Goal: Transaction & Acquisition: Purchase product/service

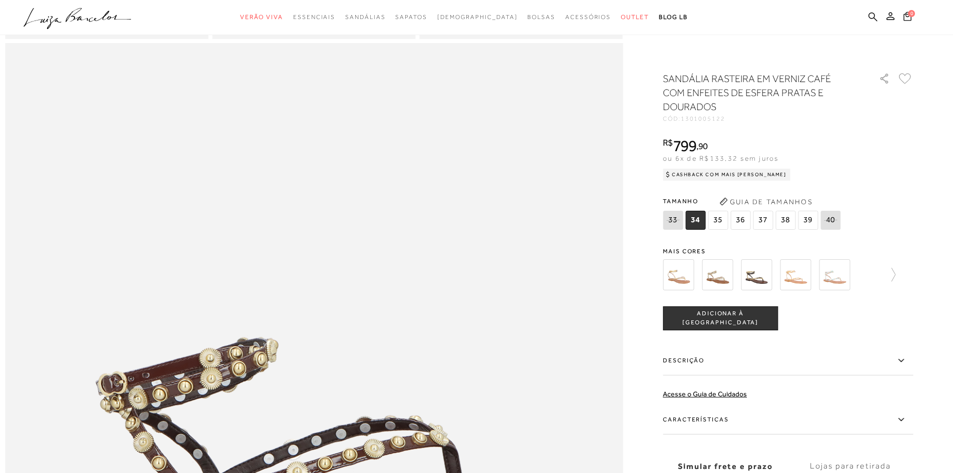
scroll to position [801, 0]
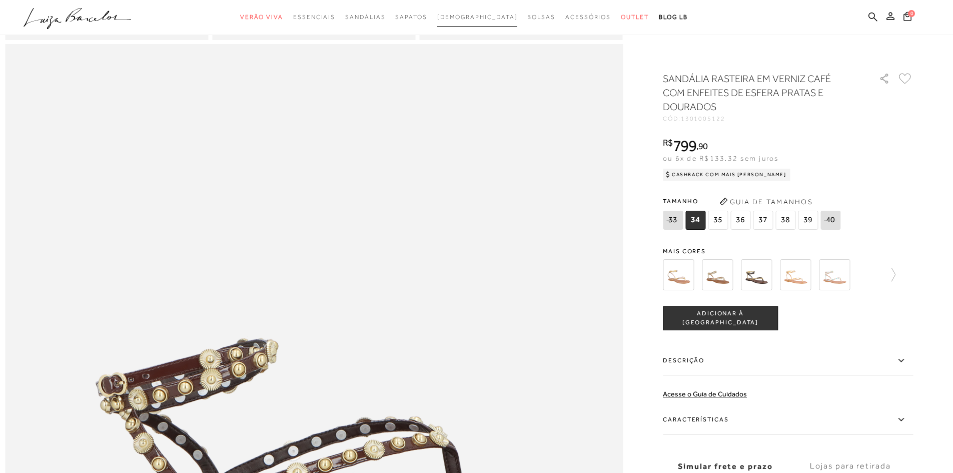
click at [474, 17] on span "[DEMOGRAPHIC_DATA]" at bounding box center [477, 17] width 81 height 7
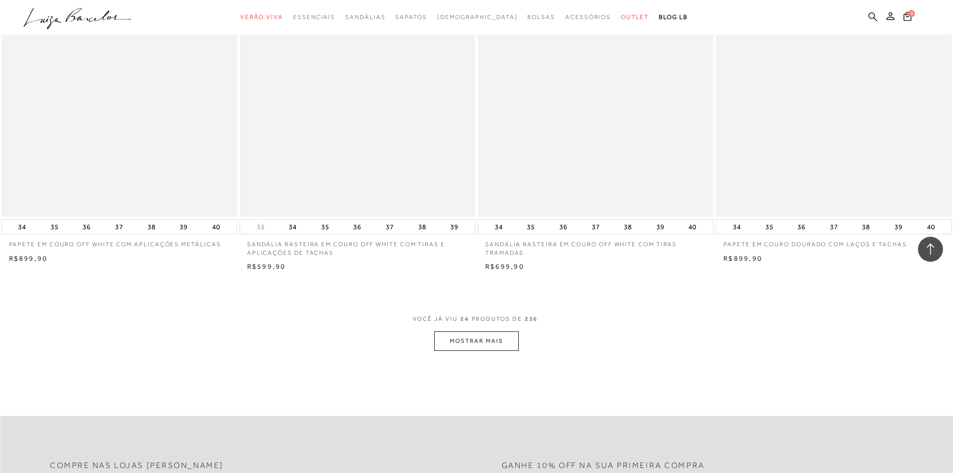
scroll to position [2452, 0]
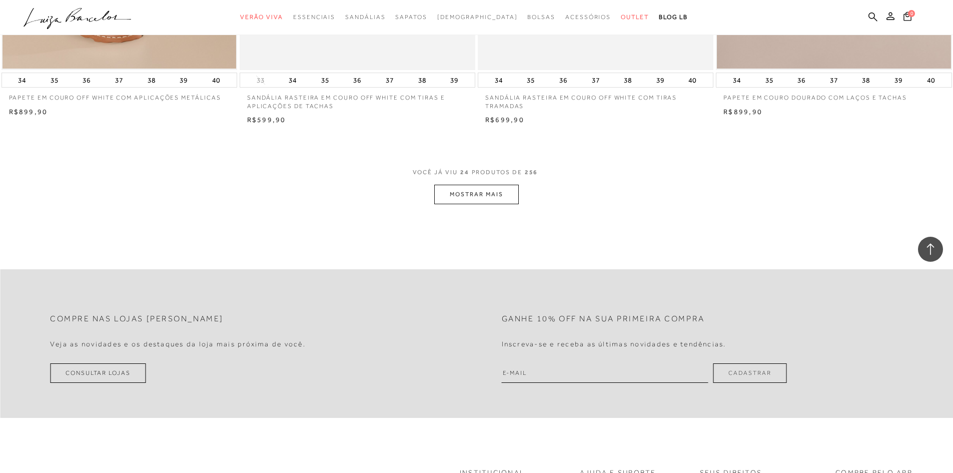
click at [486, 194] on button "MOSTRAR MAIS" at bounding box center [476, 195] width 84 height 20
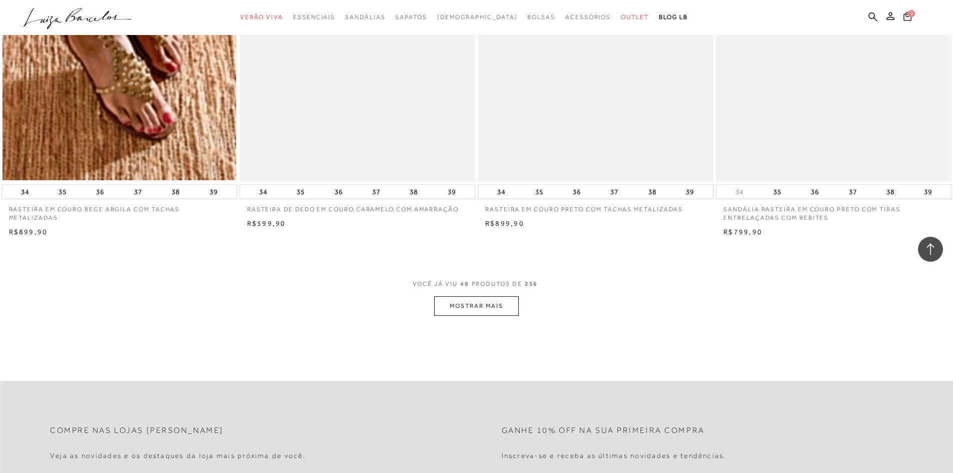
scroll to position [4855, 0]
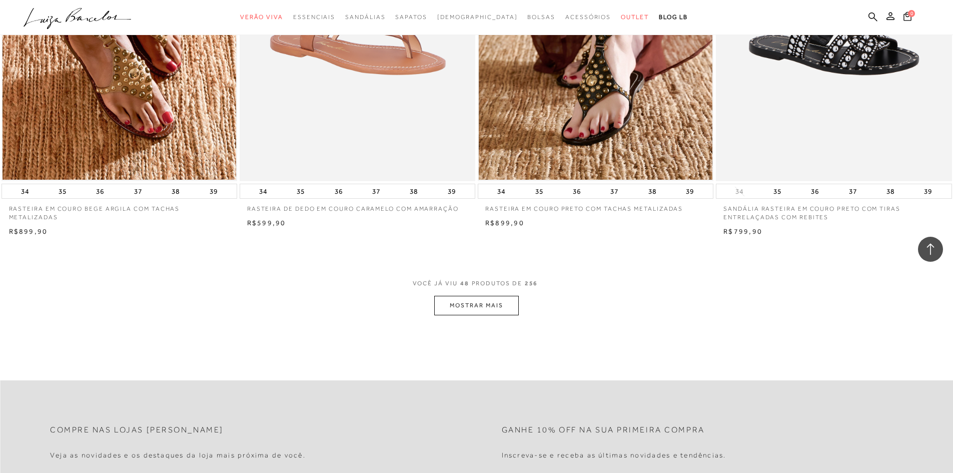
click at [501, 310] on button "MOSTRAR MAIS" at bounding box center [476, 306] width 84 height 20
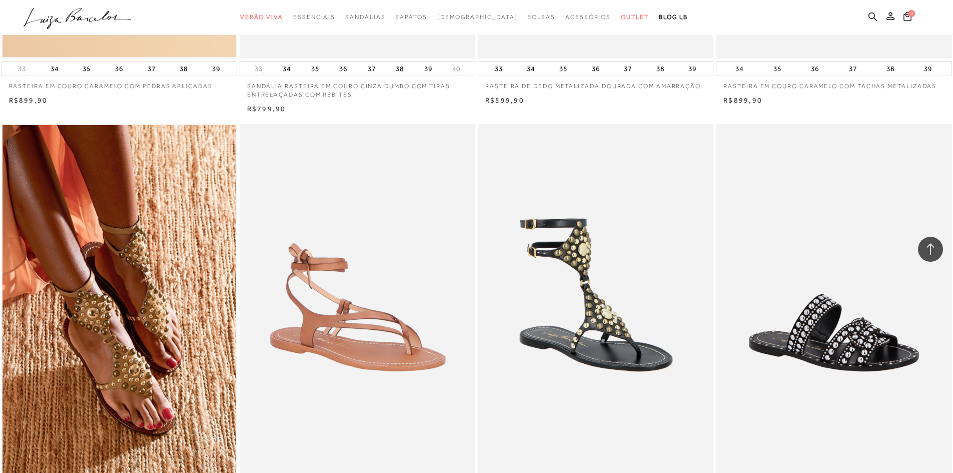
scroll to position [4554, 0]
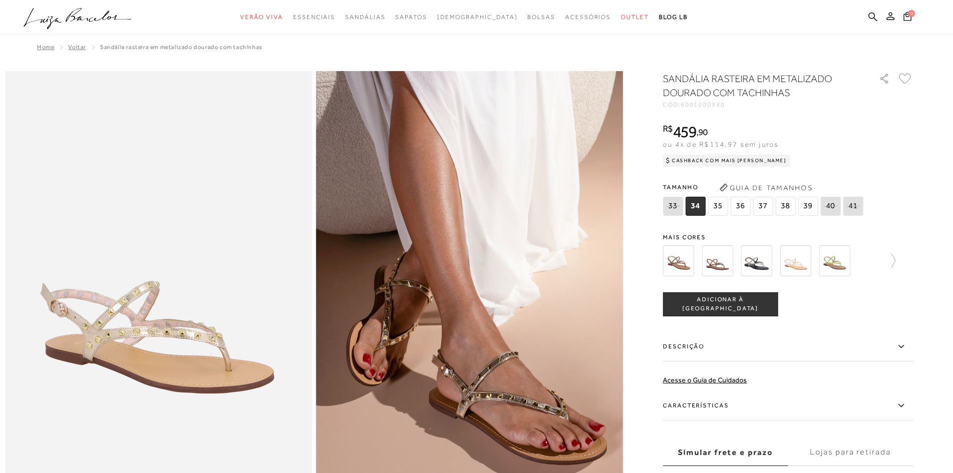
click at [785, 202] on span "38" at bounding box center [786, 206] width 20 height 19
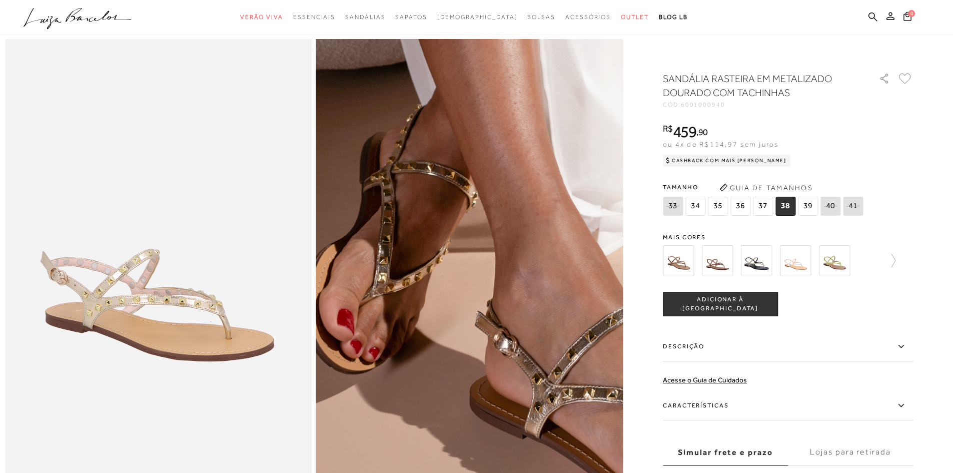
scroll to position [50, 0]
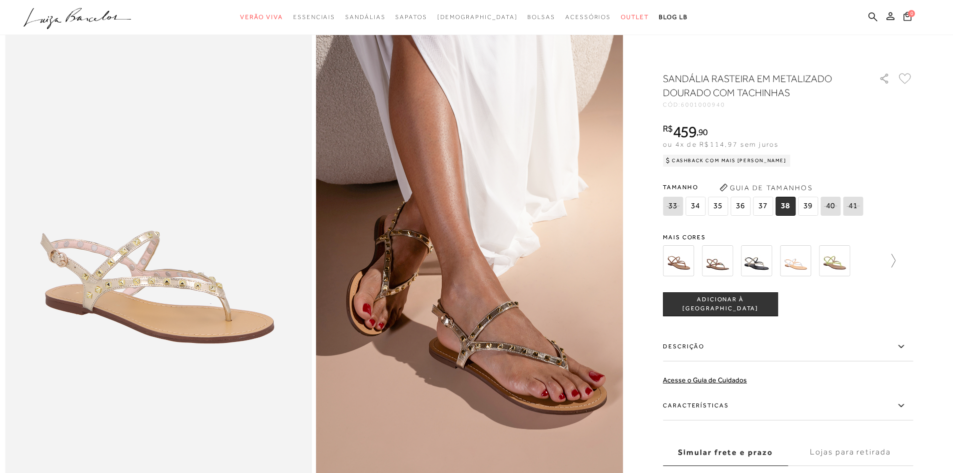
click at [896, 256] on icon at bounding box center [894, 261] width 4 height 14
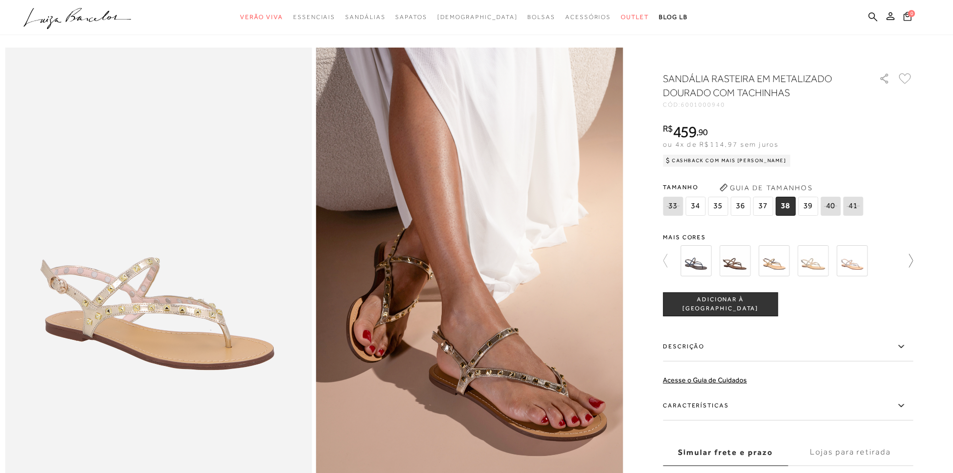
scroll to position [0, 0]
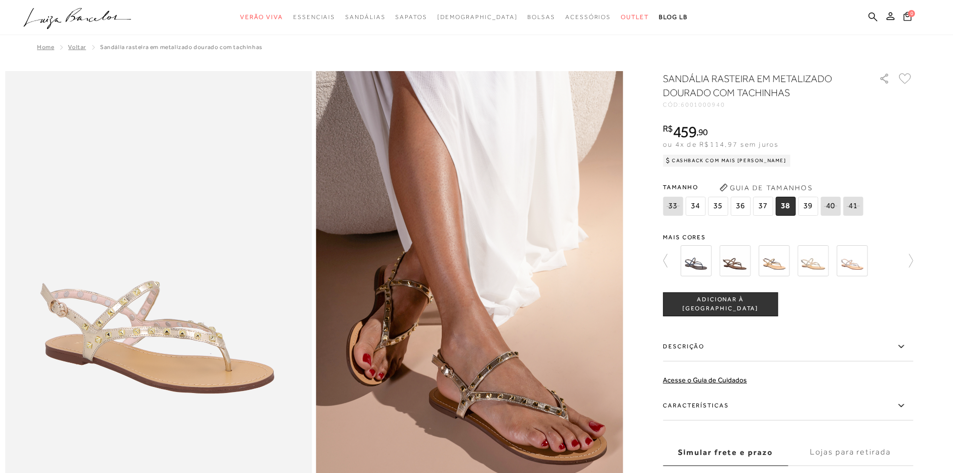
click at [742, 253] on img at bounding box center [735, 260] width 31 height 31
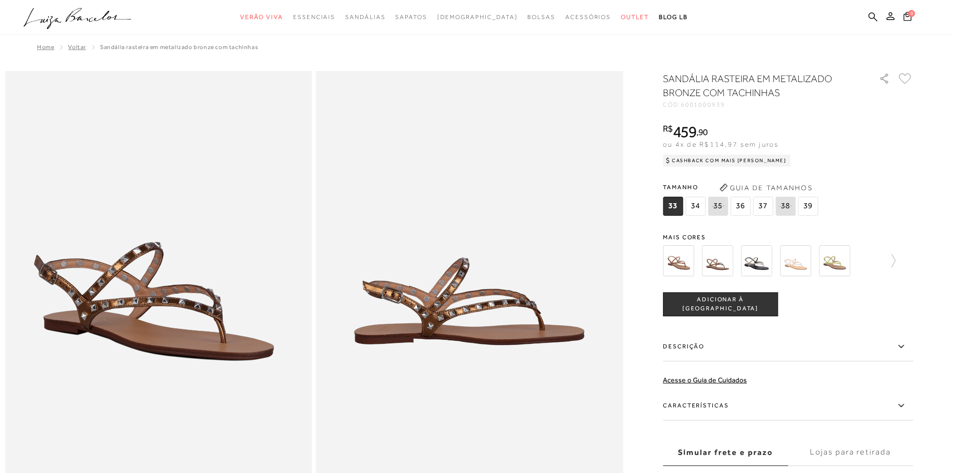
click at [807, 260] on img at bounding box center [795, 260] width 31 height 31
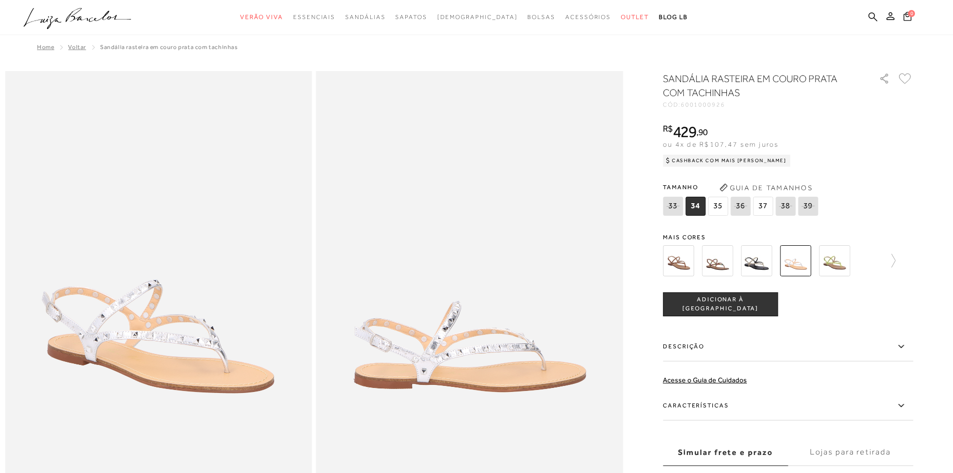
click at [842, 261] on img at bounding box center [834, 260] width 31 height 31
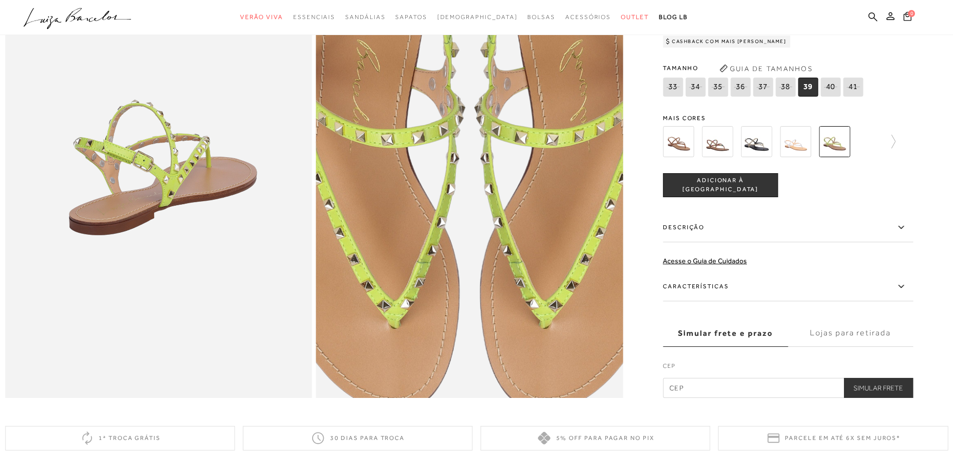
scroll to position [651, 0]
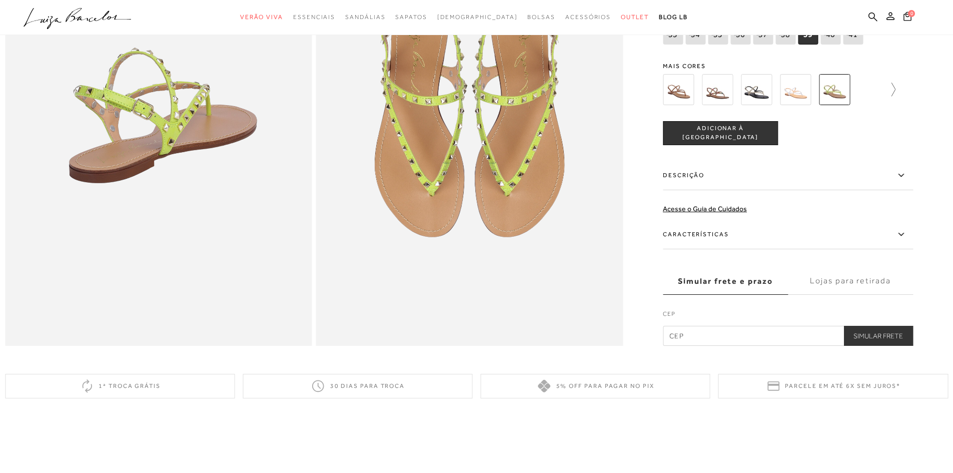
click at [894, 96] on icon at bounding box center [889, 89] width 14 height 14
click at [786, 100] on img at bounding box center [774, 89] width 31 height 31
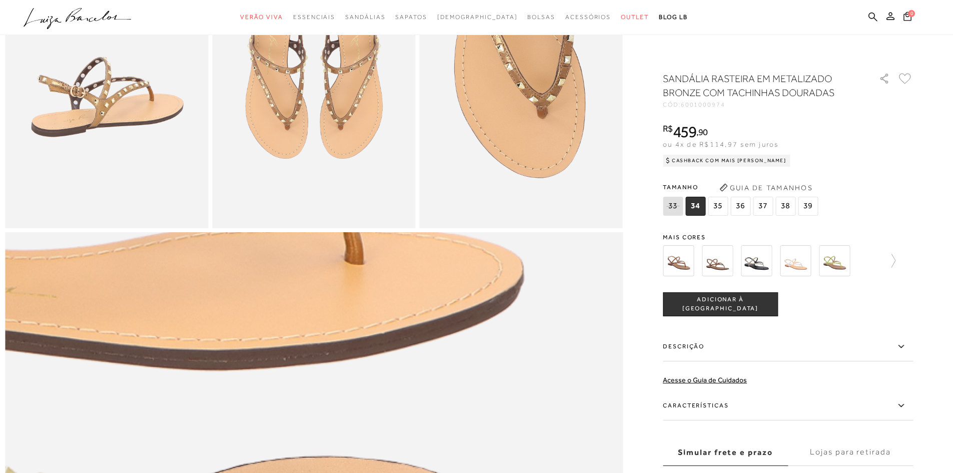
scroll to position [601, 0]
